Goal: Complete application form: Complete application form

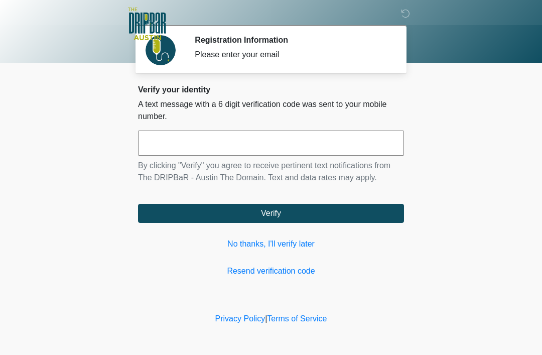
click at [267, 239] on link "No thanks, I'll verify later" at bounding box center [271, 244] width 266 height 12
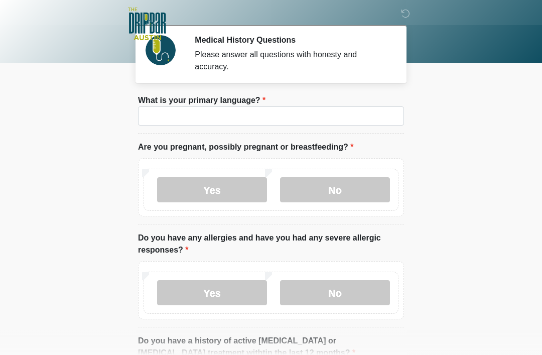
click at [229, 101] on label "What is your primary language?" at bounding box center [202, 100] width 128 height 12
click at [229, 106] on input "What is your primary language?" at bounding box center [271, 115] width 266 height 19
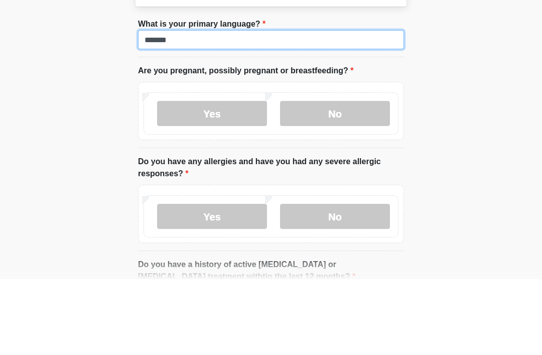
type input "*******"
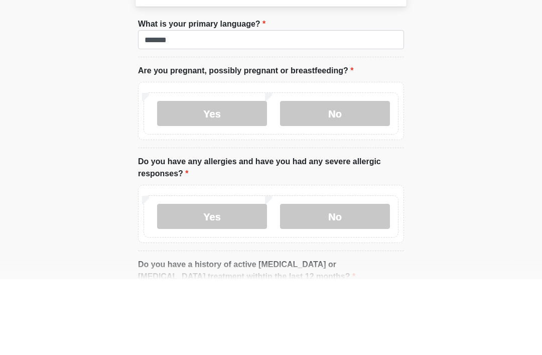
click at [335, 177] on label "No" at bounding box center [335, 189] width 110 height 25
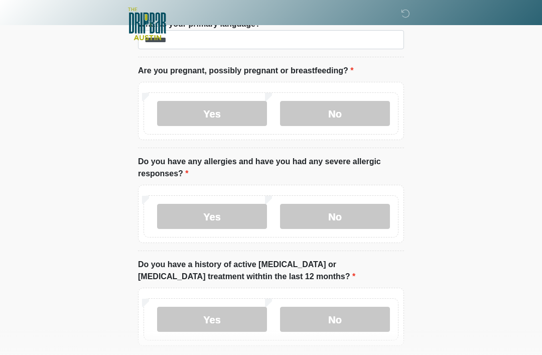
click at [343, 223] on label "No" at bounding box center [335, 216] width 110 height 25
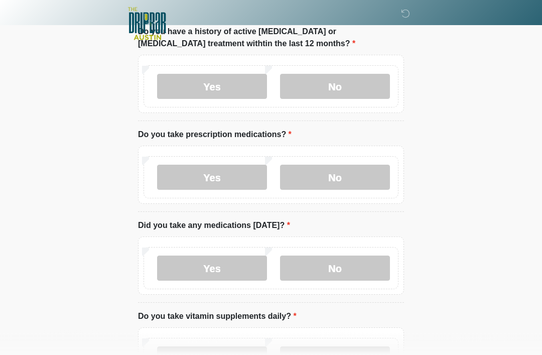
click at [343, 84] on label "No" at bounding box center [335, 86] width 110 height 25
click at [215, 182] on label "Yes" at bounding box center [212, 177] width 110 height 25
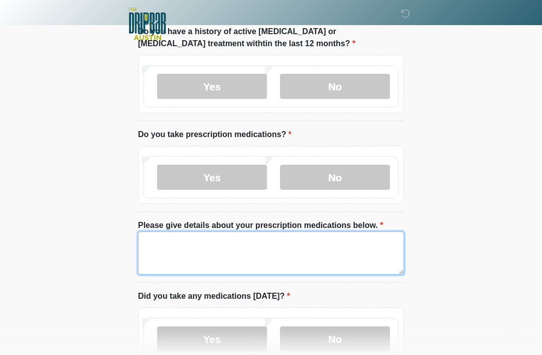
click at [160, 239] on textarea "Please give details about your prescription medications below." at bounding box center [271, 253] width 266 height 43
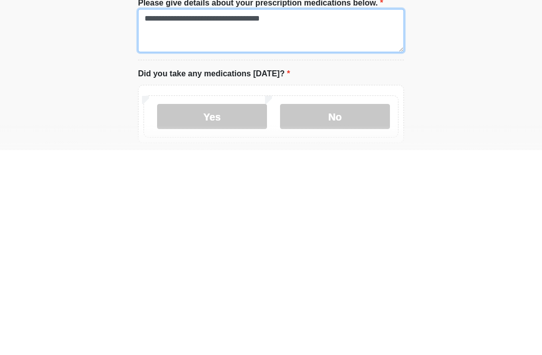
scroll to position [329, 0]
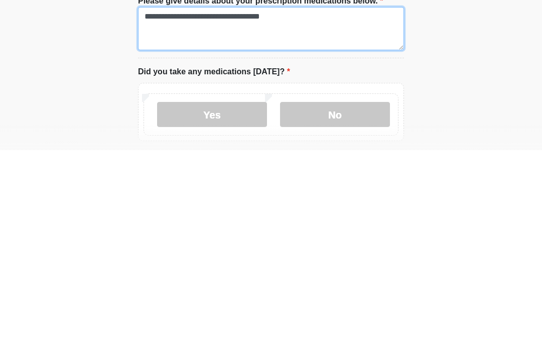
type textarea "**********"
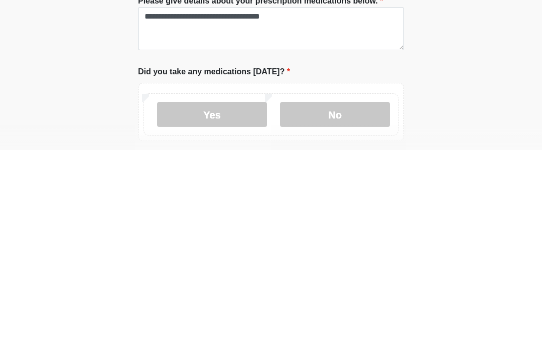
click at [206, 307] on label "Yes" at bounding box center [212, 319] width 110 height 25
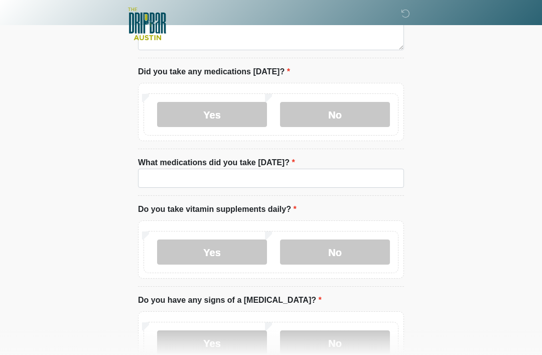
click at [334, 247] on label "No" at bounding box center [335, 252] width 110 height 25
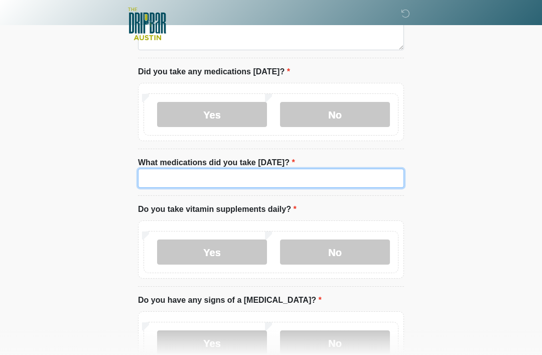
click at [205, 176] on input "What medications did you take today?" at bounding box center [271, 178] width 266 height 19
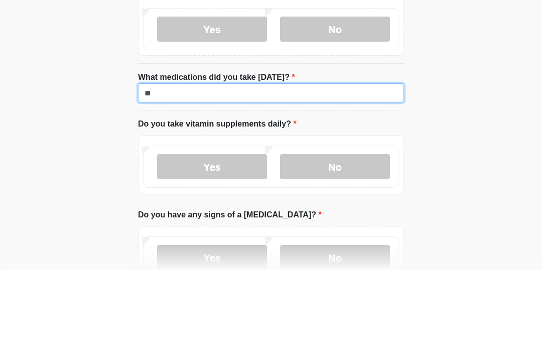
type input "*"
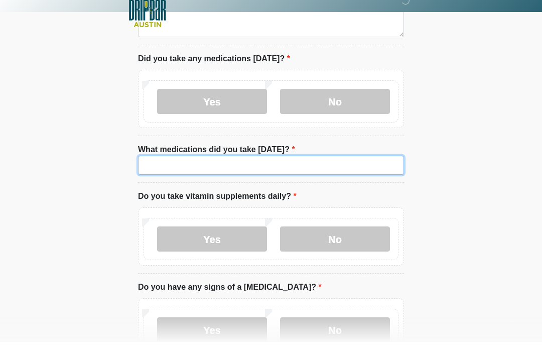
type input "*"
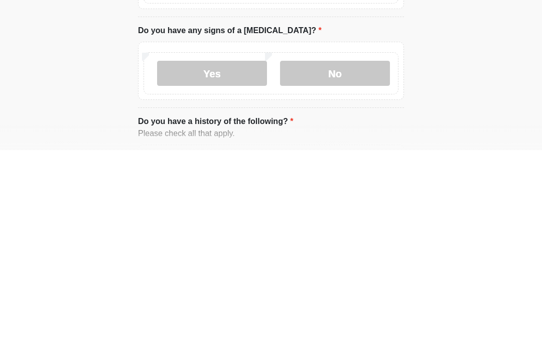
scroll to position [599, 0]
type input "**********"
click at [335, 265] on label "No" at bounding box center [335, 277] width 110 height 25
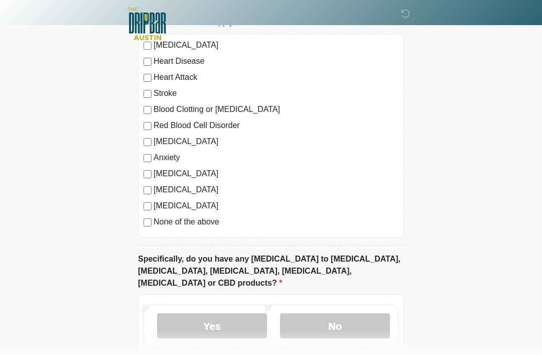
scroll to position [954, 0]
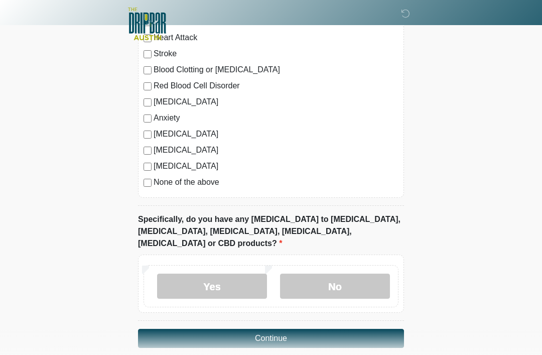
click at [333, 274] on label "No" at bounding box center [335, 286] width 110 height 25
click at [288, 329] on button "Continue" at bounding box center [271, 338] width 266 height 19
click at [285, 329] on button "Continue" at bounding box center [271, 338] width 266 height 19
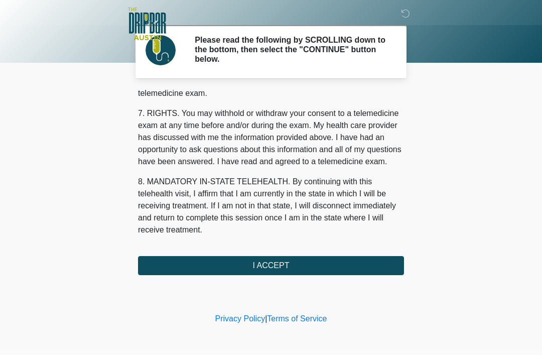
scroll to position [440, 0]
click at [339, 263] on button "I ACCEPT" at bounding box center [271, 265] width 266 height 19
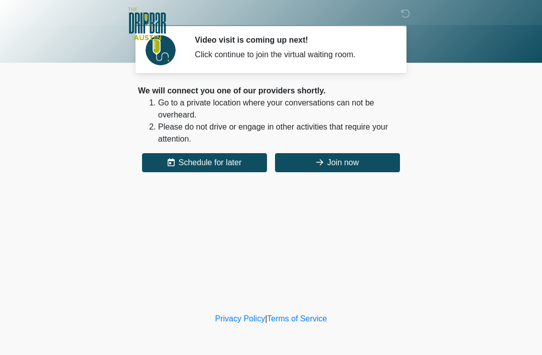
click at [358, 162] on button "Join now" at bounding box center [337, 162] width 125 height 19
